Goal: Information Seeking & Learning: Find specific fact

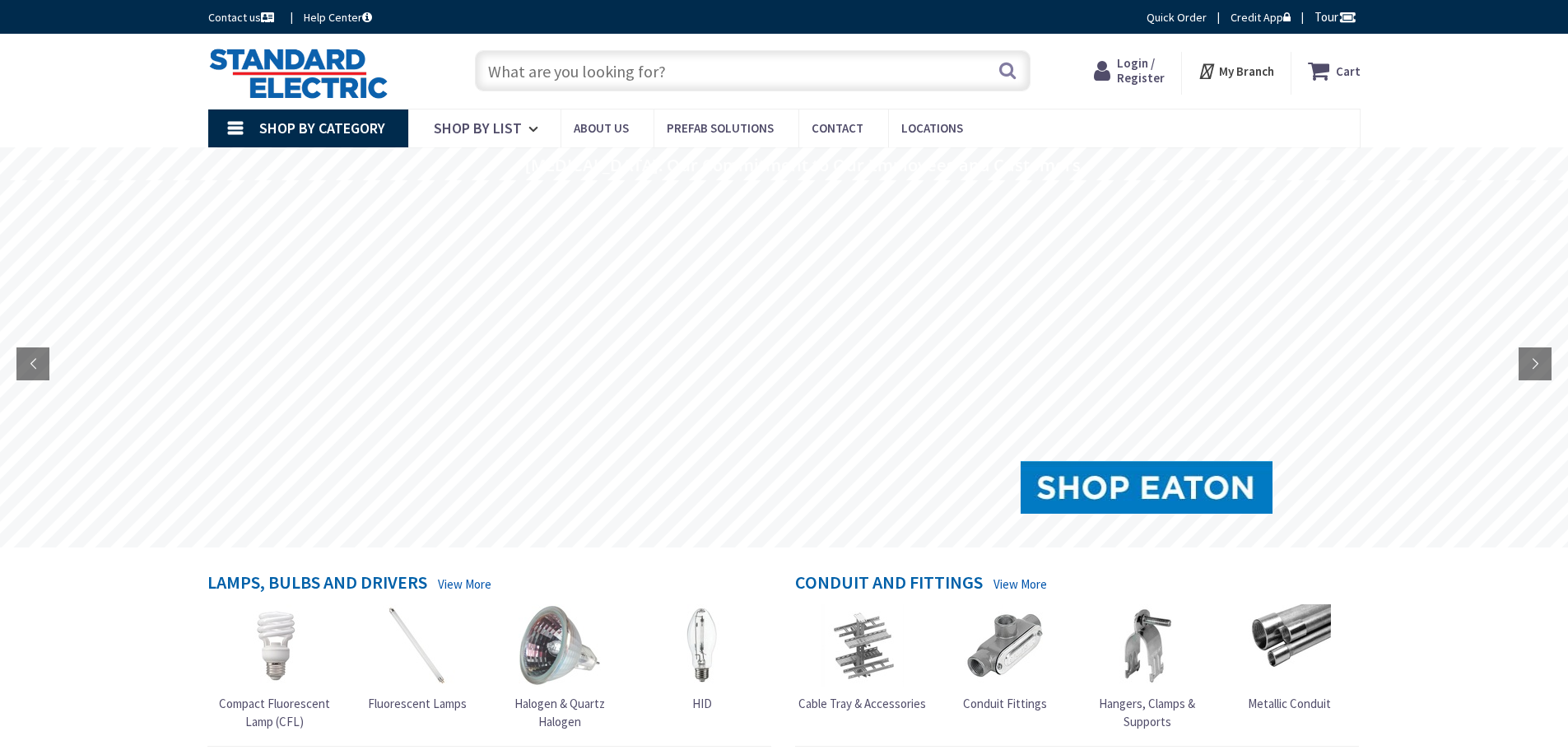
click at [553, 79] on input "text" at bounding box center [752, 71] width 555 height 41
paste input "90001833"
type input "90001833"
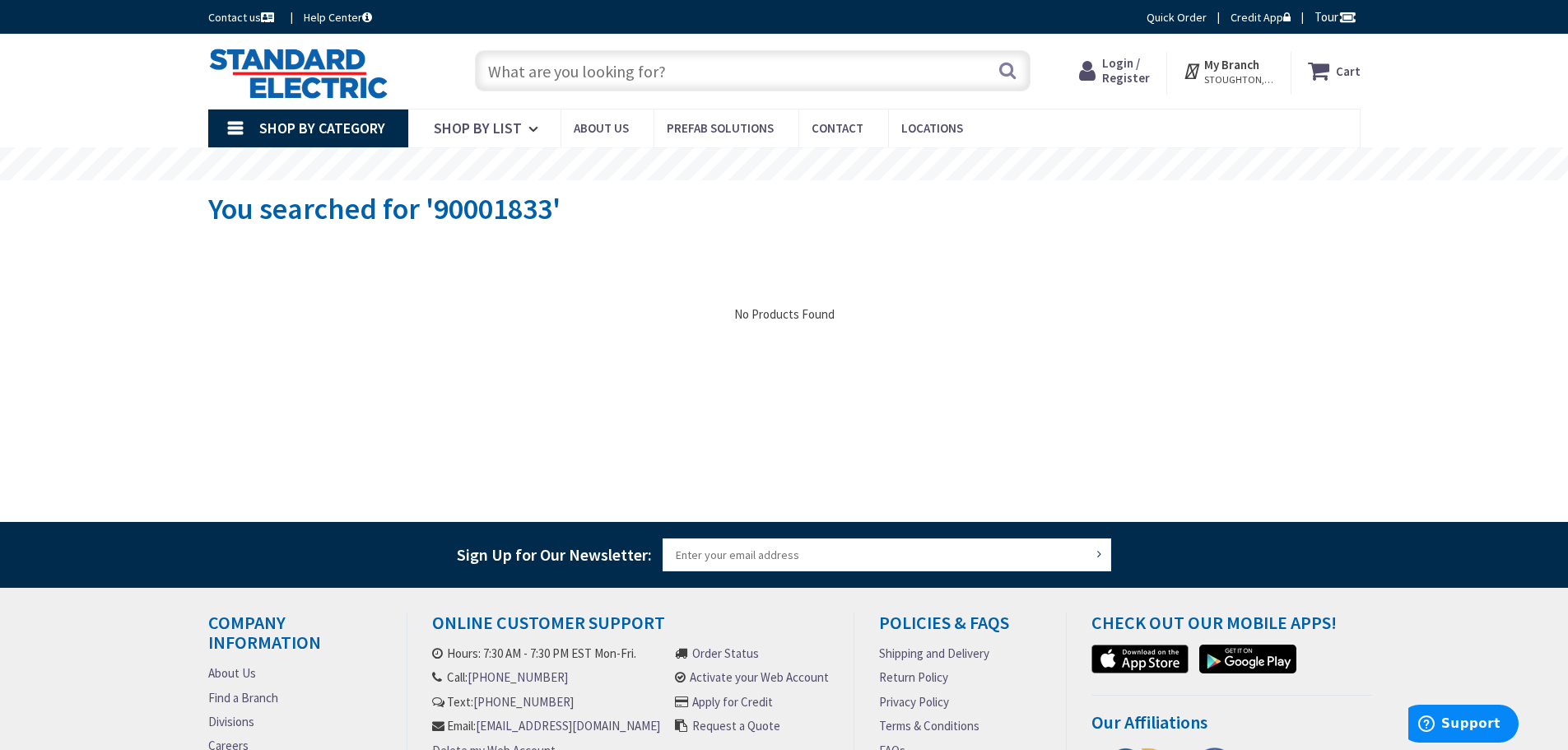
click at [593, 72] on input "text" at bounding box center [752, 71] width 555 height 41
click at [508, 84] on input "text" at bounding box center [752, 71] width 555 height 41
paste input "Cully 82808J"
type input "Cully 82808J"
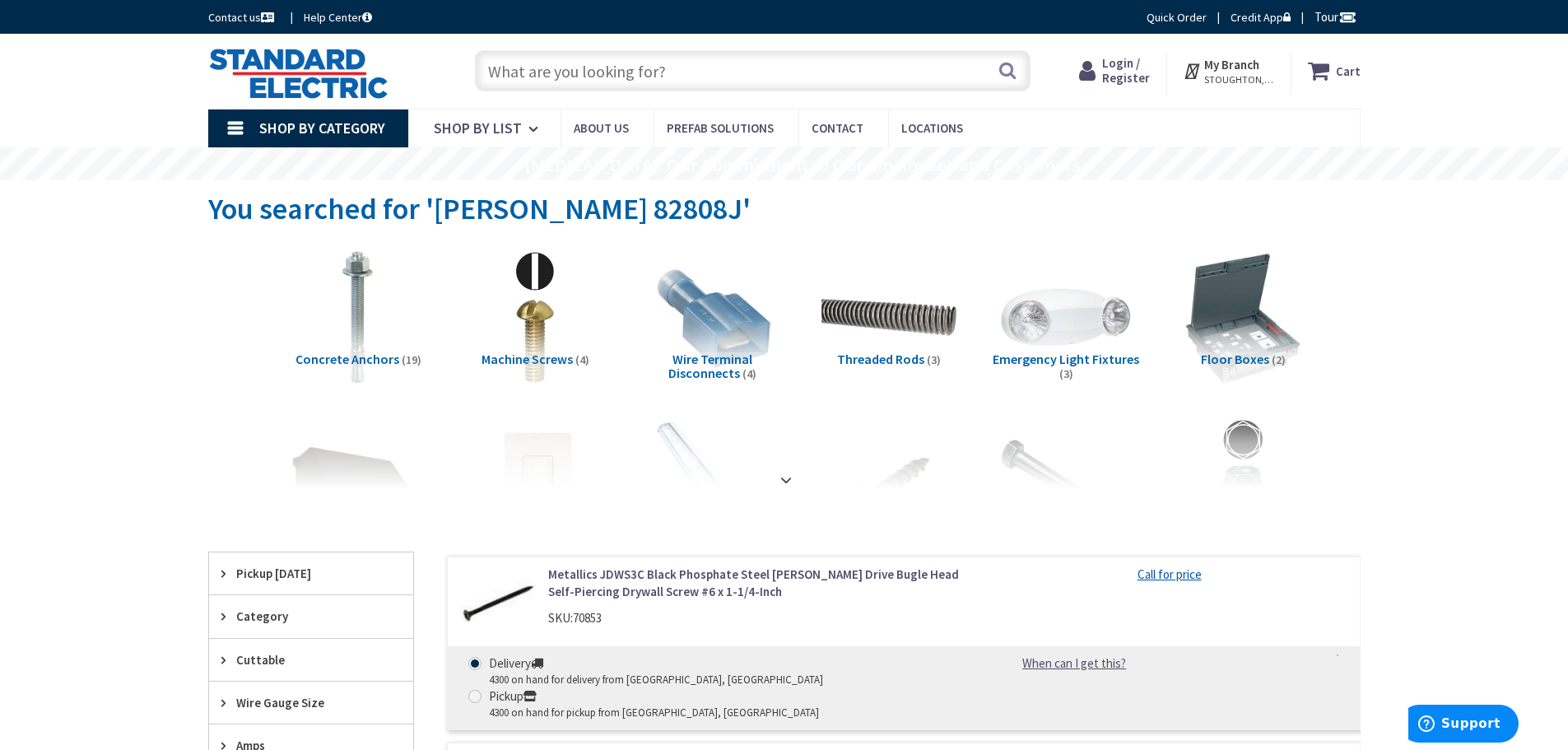
click at [621, 91] on input "text" at bounding box center [752, 71] width 555 height 41
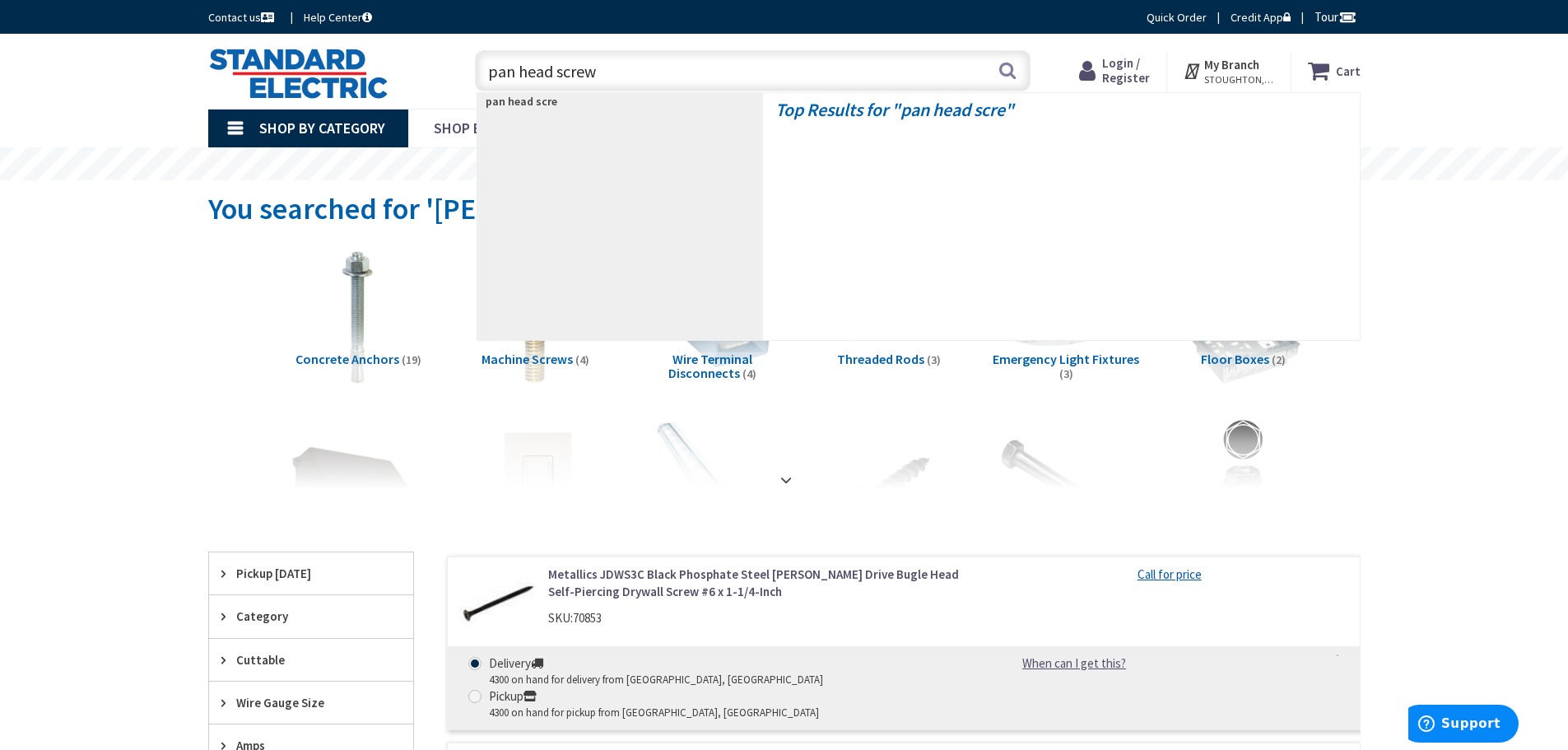
type input "pan head screws"
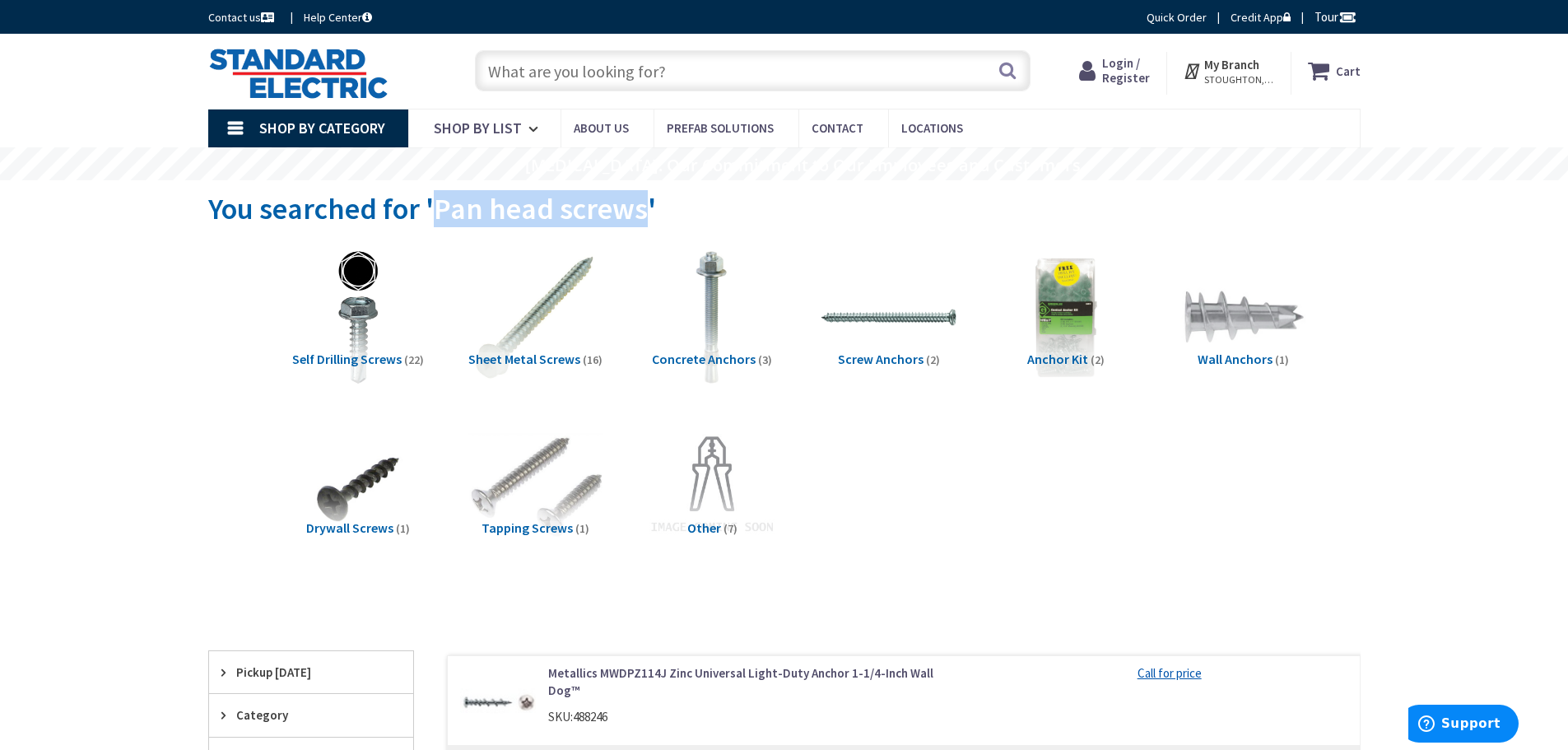
drag, startPoint x: 443, startPoint y: 212, endPoint x: 637, endPoint y: 202, distance: 194.3
click at [637, 202] on span "You searched for 'Pan head screws'" at bounding box center [432, 208] width 448 height 37
click at [551, 76] on input "text" at bounding box center [752, 71] width 555 height 41
paste input "Pan head screws"
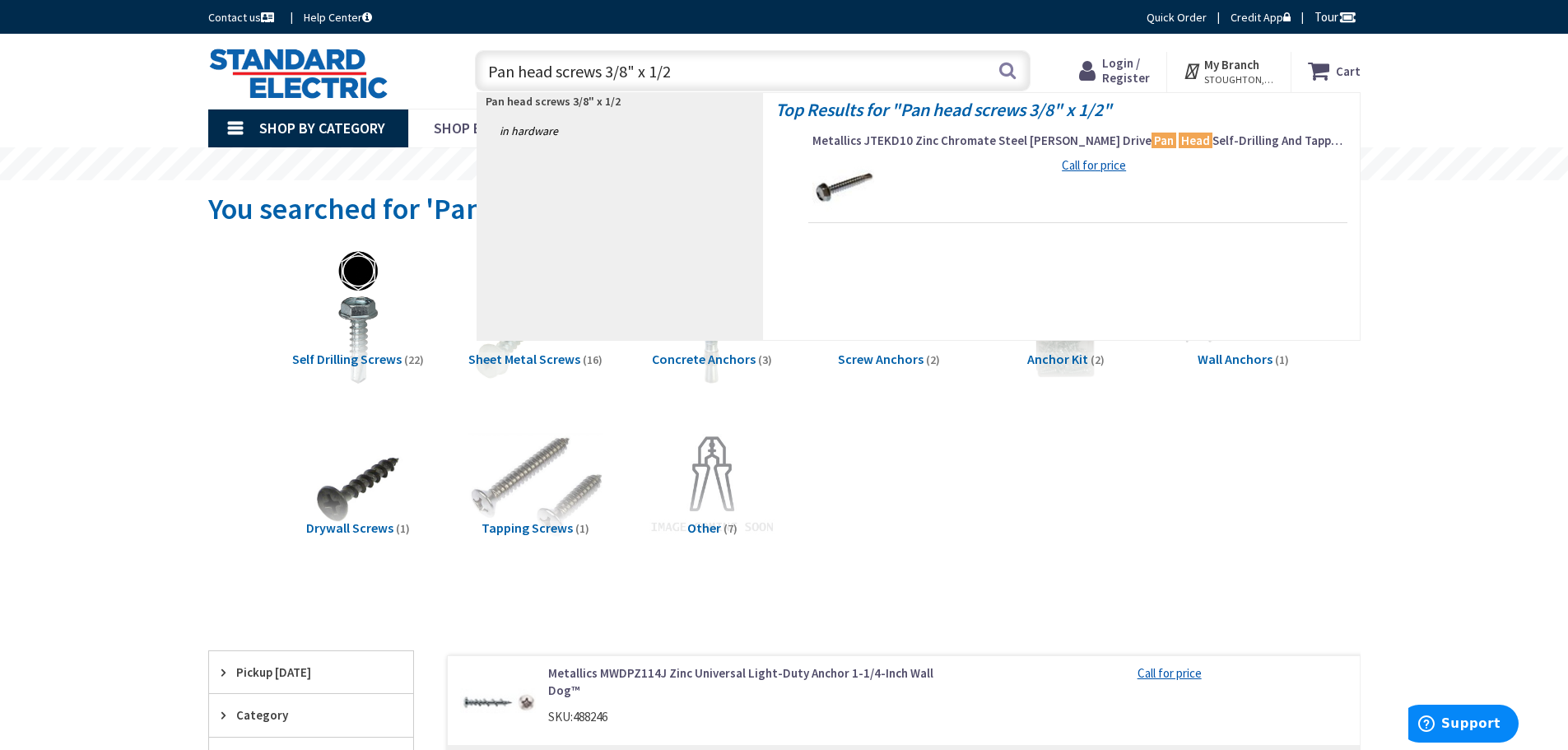
type input "Pan head screws 3/8" x 1/2""
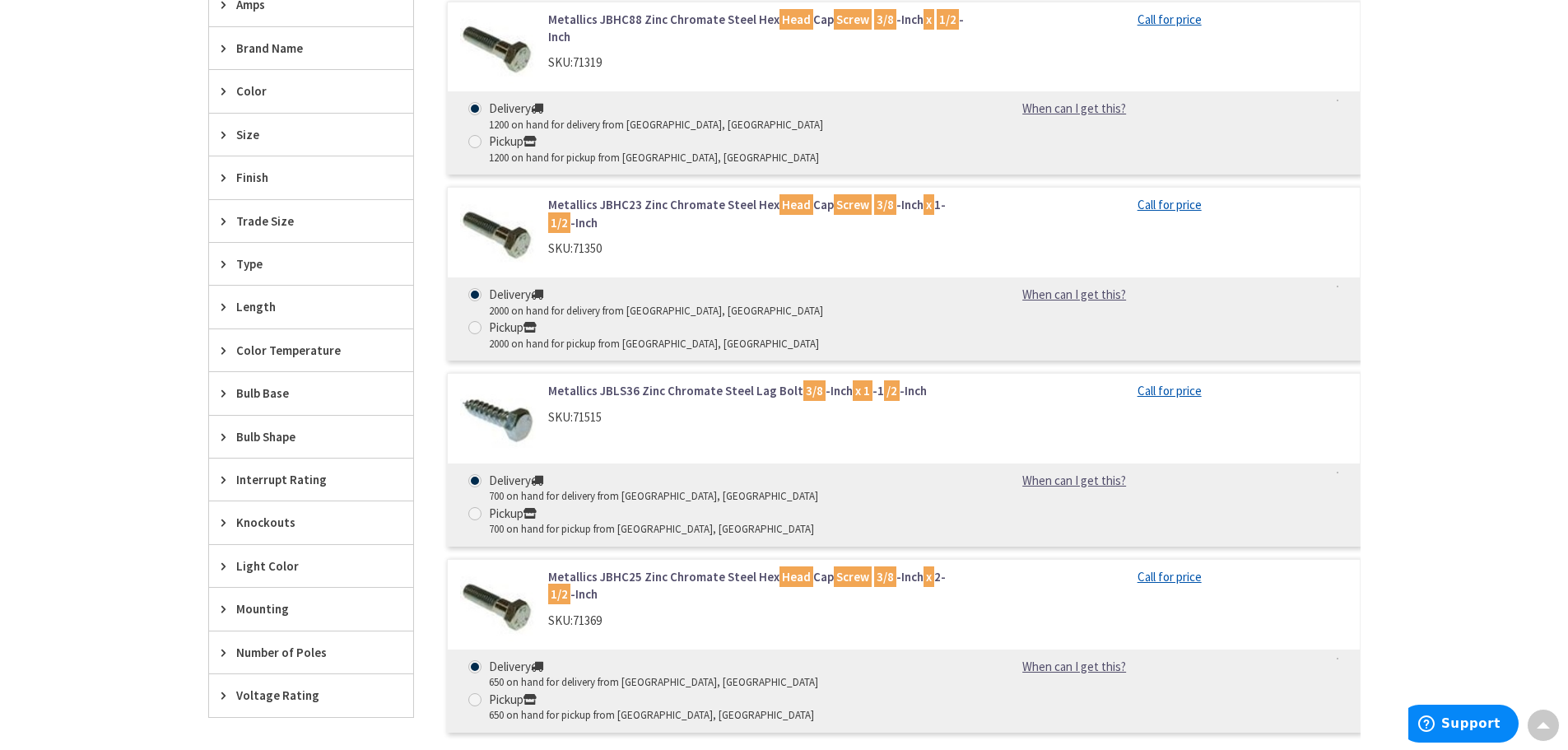
scroll to position [494, 0]
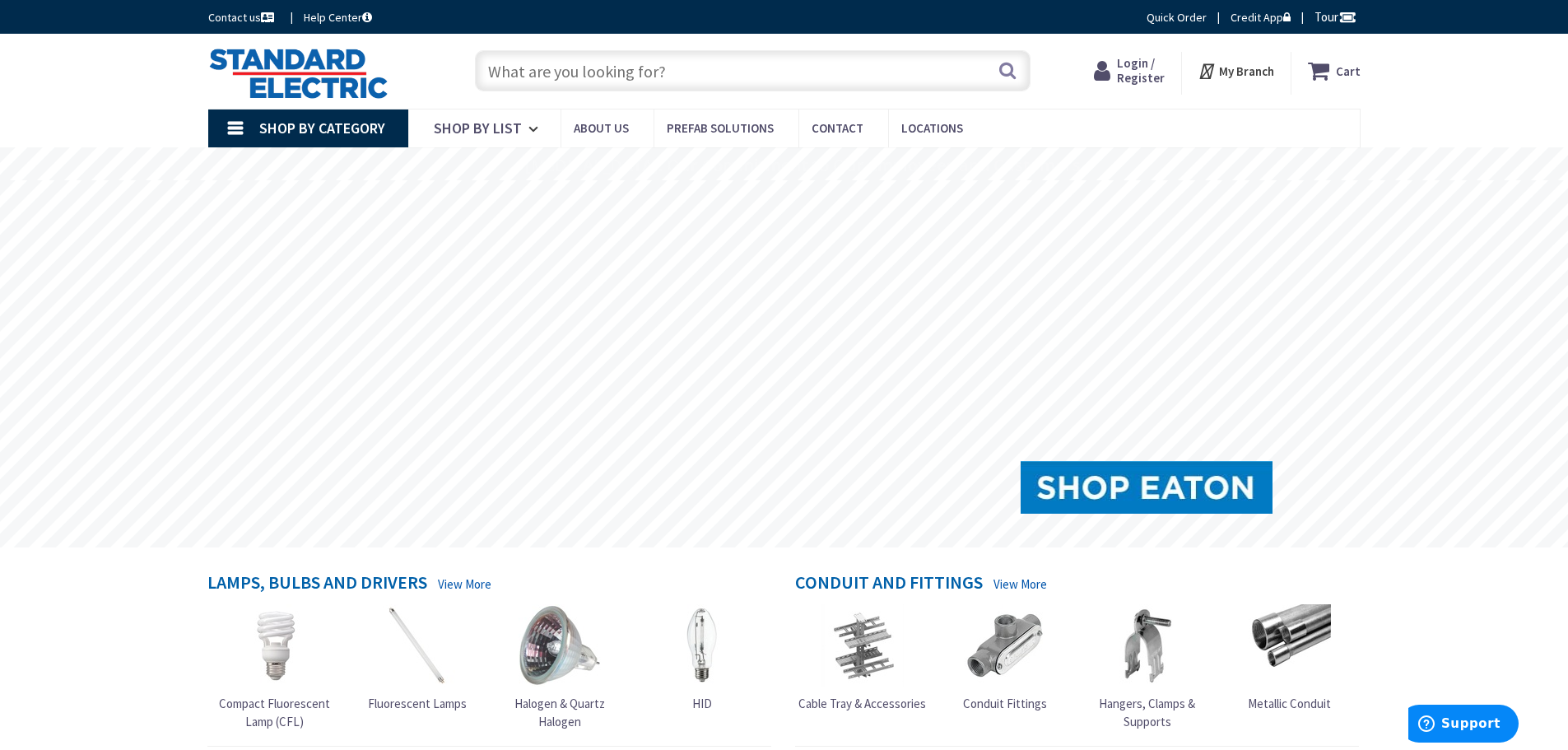
click at [713, 71] on input "text" at bounding box center [752, 71] width 555 height 41
paste input "78100217410"
type input "78100217410"
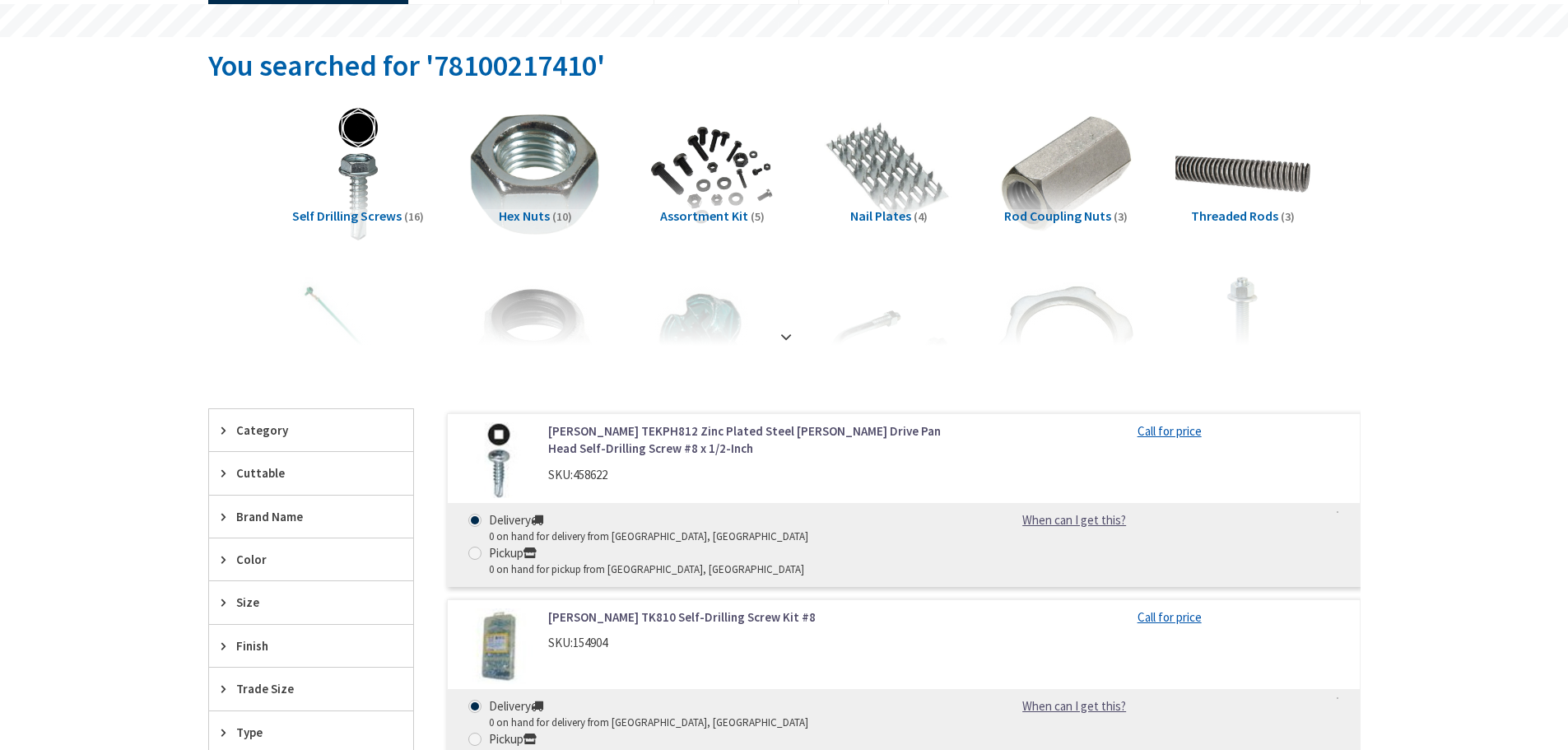
scroll to position [164, 0]
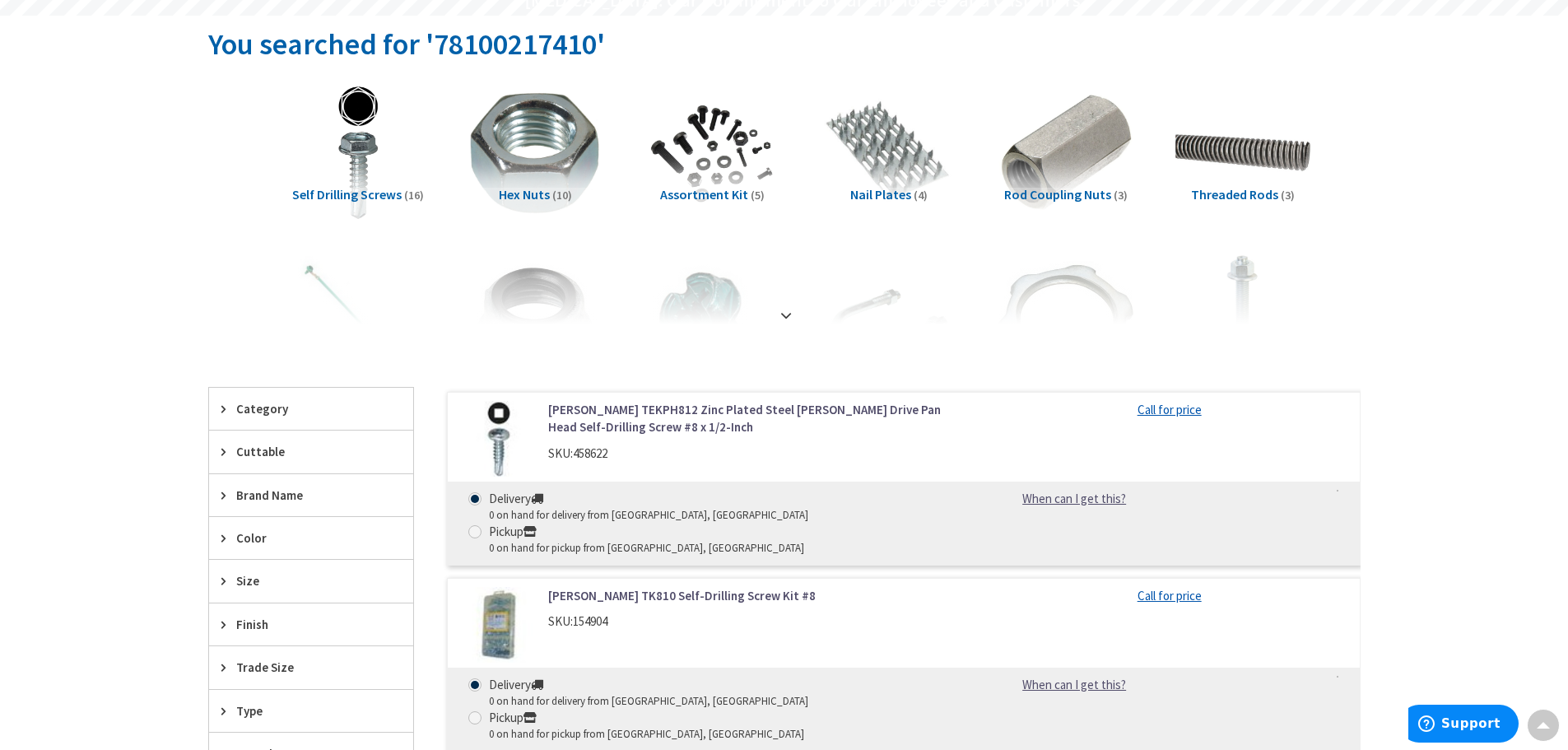
click at [645, 408] on link "[PERSON_NAME] TEKPH812 Zinc Plated Steel [PERSON_NAME] Drive Pan Head Self-Dril…" at bounding box center [757, 418] width 419 height 35
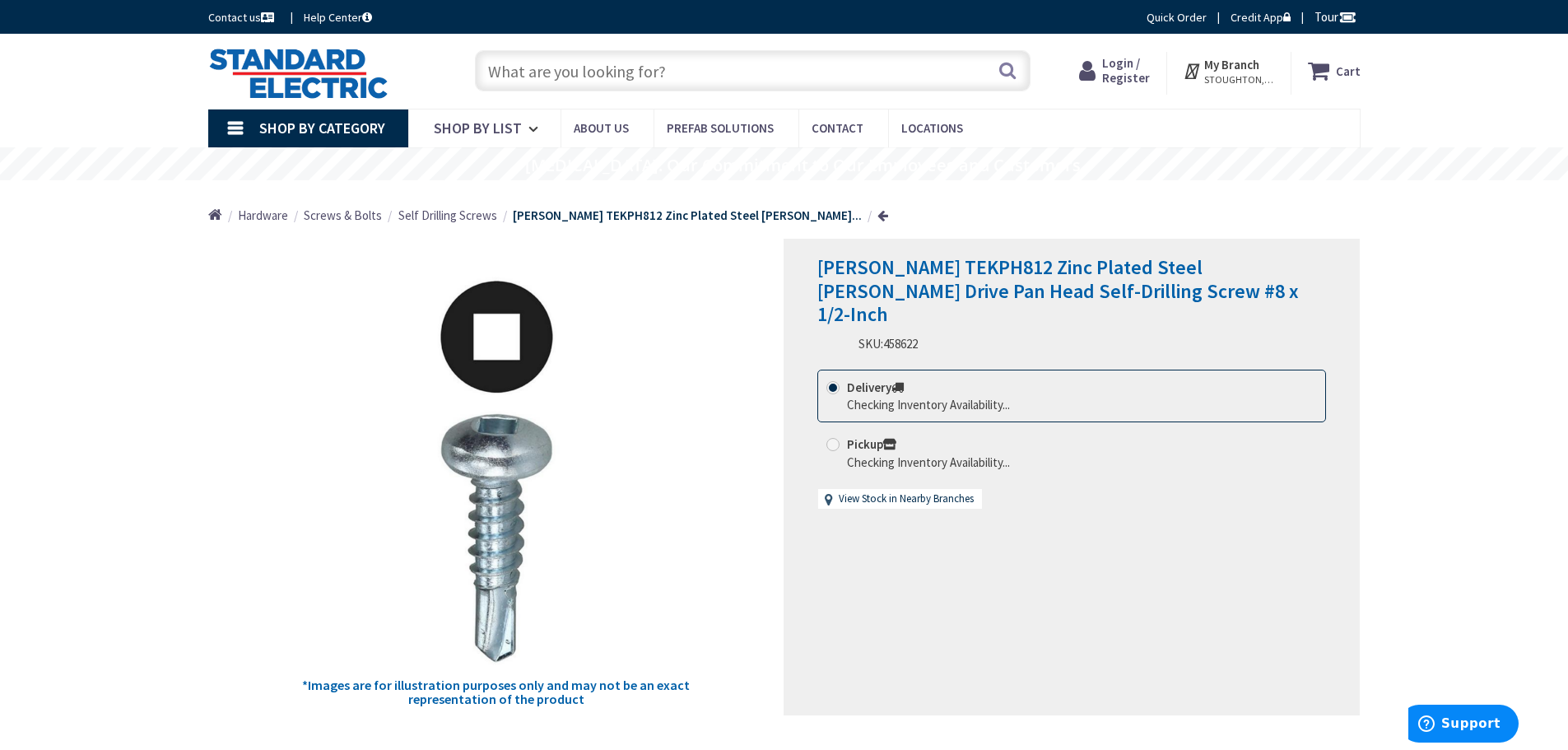
click at [872, 272] on span "[PERSON_NAME] TEKPH812 Zinc Plated Steel [PERSON_NAME] Drive Pan Head Self-Dril…" at bounding box center [1058, 290] width 481 height 73
click at [875, 271] on span "[PERSON_NAME] TEKPH812 Zinc Plated Steel [PERSON_NAME] Drive Pan Head Self-Dril…" at bounding box center [1058, 290] width 481 height 73
drag, startPoint x: 876, startPoint y: 268, endPoint x: 969, endPoint y: 265, distance: 93.0
click at [969, 265] on span "[PERSON_NAME] TEKPH812 Zinc Plated Steel [PERSON_NAME] Drive Pan Head Self-Dril…" at bounding box center [1058, 290] width 481 height 73
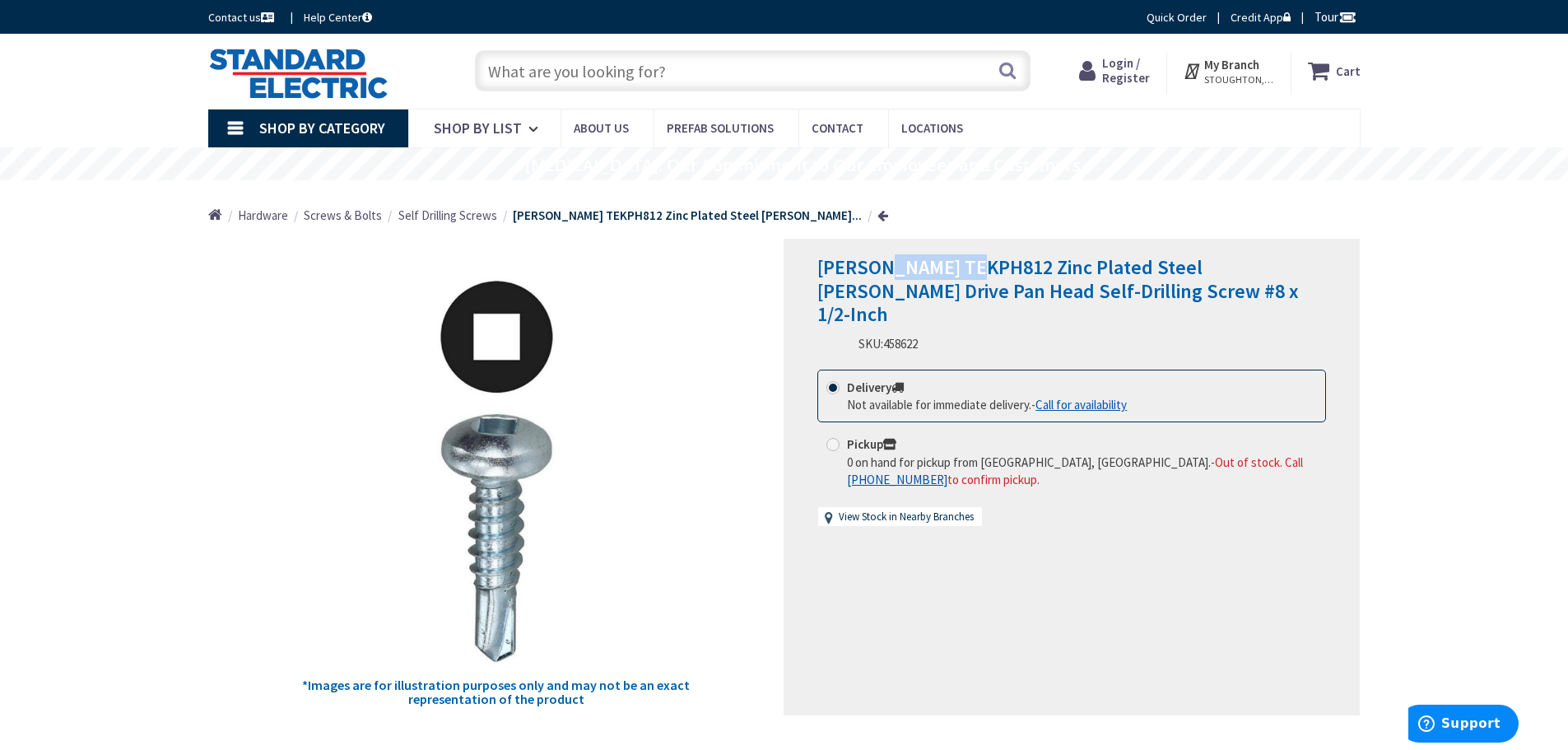
copy span "TEKPH812"
click at [893, 269] on span "[PERSON_NAME] TEKPH812 Zinc Plated Steel [PERSON_NAME] Drive Pan Head Self-Dril…" at bounding box center [1058, 290] width 481 height 73
copy span "TEKPH812"
